Goal: Information Seeking & Learning: Learn about a topic

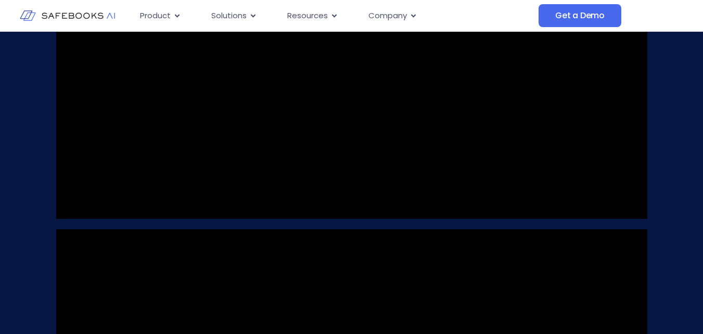
scroll to position [1088, 0]
